Goal: Communication & Community: Answer question/provide support

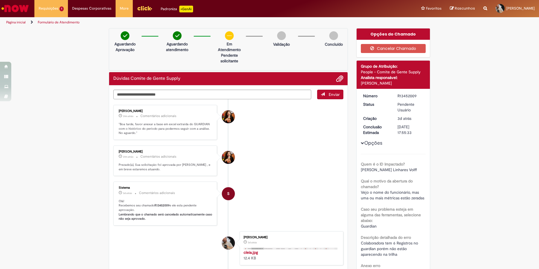
drag, startPoint x: 119, startPoint y: 165, endPoint x: 177, endPoint y: 170, distance: 58.0
click at [177, 170] on p "Prezado(a), Sua solicitação foi aprovada por [PERSON_NAME] , e em breve estarem…" at bounding box center [166, 167] width 94 height 9
drag, startPoint x: 177, startPoint y: 170, endPoint x: 139, endPoint y: 129, distance: 56.3
click at [139, 129] on p ""Boa tarde, favor anexar a base em excel extraída do GUARDIAN com o histórico d…" at bounding box center [166, 128] width 94 height 13
drag, startPoint x: 138, startPoint y: 123, endPoint x: 193, endPoint y: 125, distance: 54.5
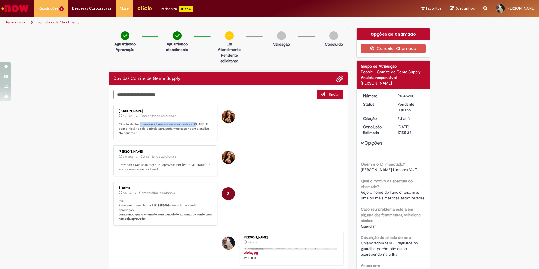
click at [193, 125] on p ""Boa tarde, favor anexar a base em excel extraída do GUARDIAN com o histórico d…" at bounding box center [166, 128] width 94 height 13
drag, startPoint x: 193, startPoint y: 125, endPoint x: 130, endPoint y: 125, distance: 62.6
click at [131, 125] on p ""Boa tarde, favor anexar a base em excel extraída do GUARDIAN com o histórico d…" at bounding box center [166, 128] width 94 height 13
drag, startPoint x: 118, startPoint y: 127, endPoint x: 167, endPoint y: 130, distance: 49.4
click at [167, 130] on p ""Boa tarde, favor anexar a base em excel extraída do GUARDIAN com o histórico d…" at bounding box center [166, 128] width 94 height 13
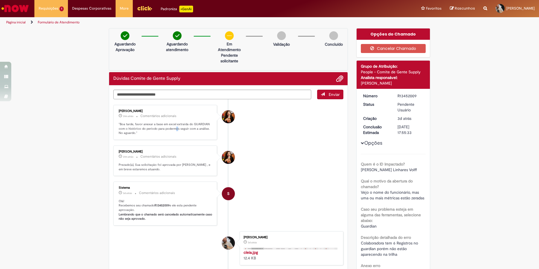
drag, startPoint x: 167, startPoint y: 130, endPoint x: 174, endPoint y: 131, distance: 6.5
click at [174, 131] on p ""Boa tarde, favor anexar a base em excel extraída do GUARDIAN com o histórico d…" at bounding box center [166, 128] width 94 height 13
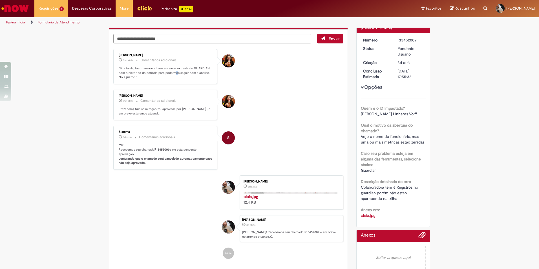
scroll to position [56, 0]
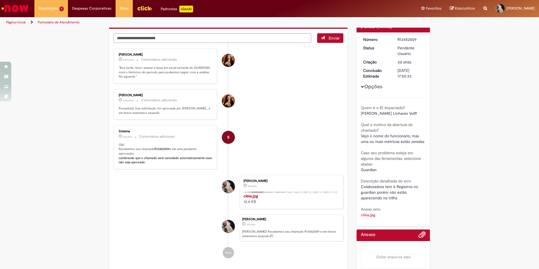
click at [140, 74] on p ""Boa tarde, favor anexar a base em excel extraída do GUARDIAN com o histórico d…" at bounding box center [166, 72] width 94 height 13
click at [286, 36] on textarea "Digite sua mensagem aqui..." at bounding box center [212, 38] width 198 height 10
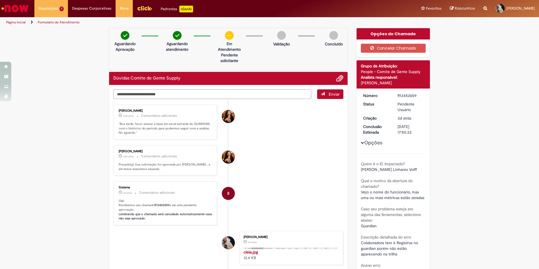
scroll to position [0, 0]
click at [339, 77] on span "Adicionar anexos" at bounding box center [339, 79] width 7 height 7
click at [337, 79] on span "Adicionar anexos" at bounding box center [339, 79] width 7 height 7
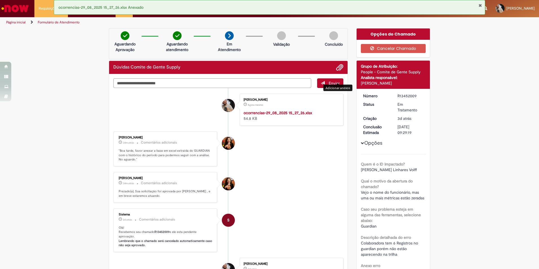
click at [170, 84] on textarea "Digite sua mensagem aqui..." at bounding box center [212, 83] width 198 height 10
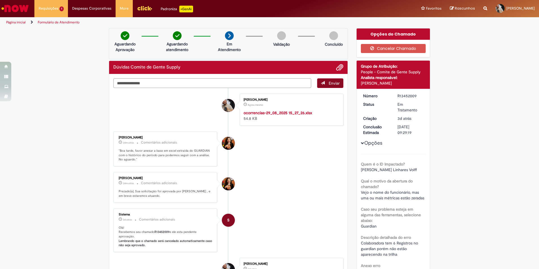
type textarea "**********"
click at [322, 83] on span "submit" at bounding box center [323, 83] width 4 height 4
